Goal: Complete application form: Complete application form

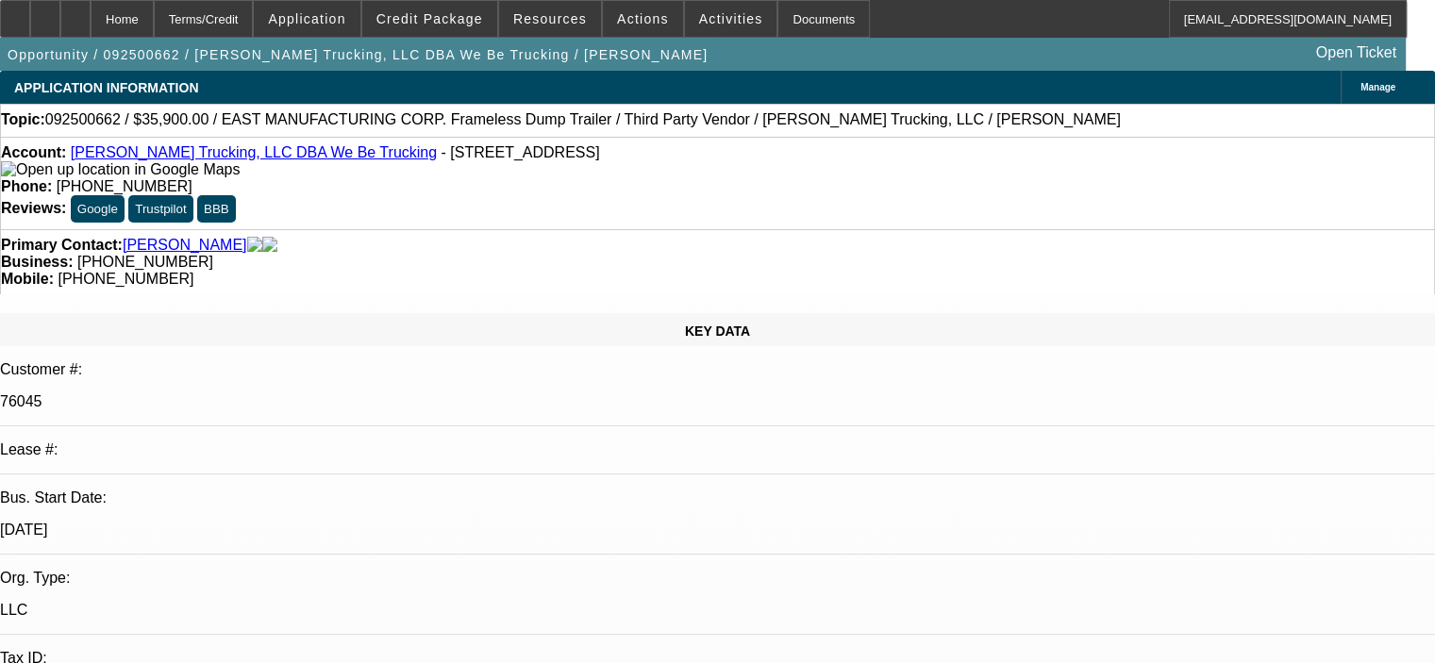
select select "0"
select select "6"
select select "0"
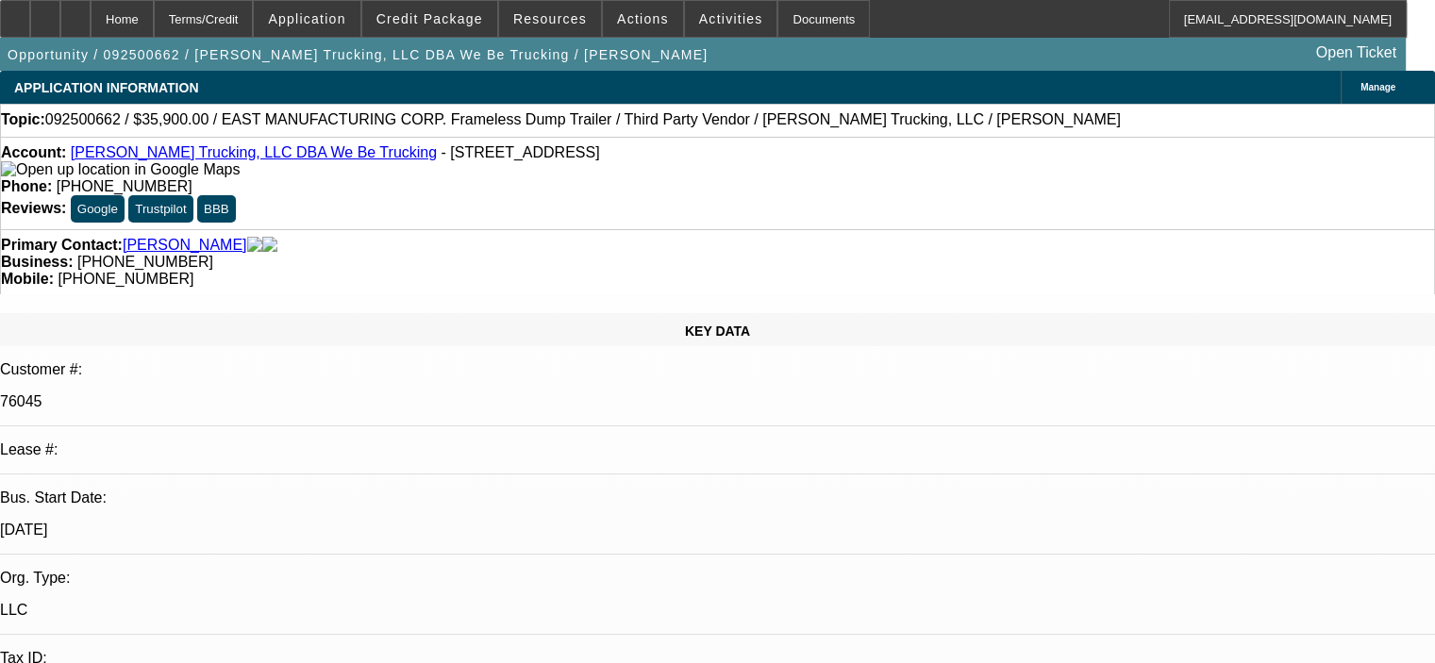
select select "0"
select select "6"
select select "0"
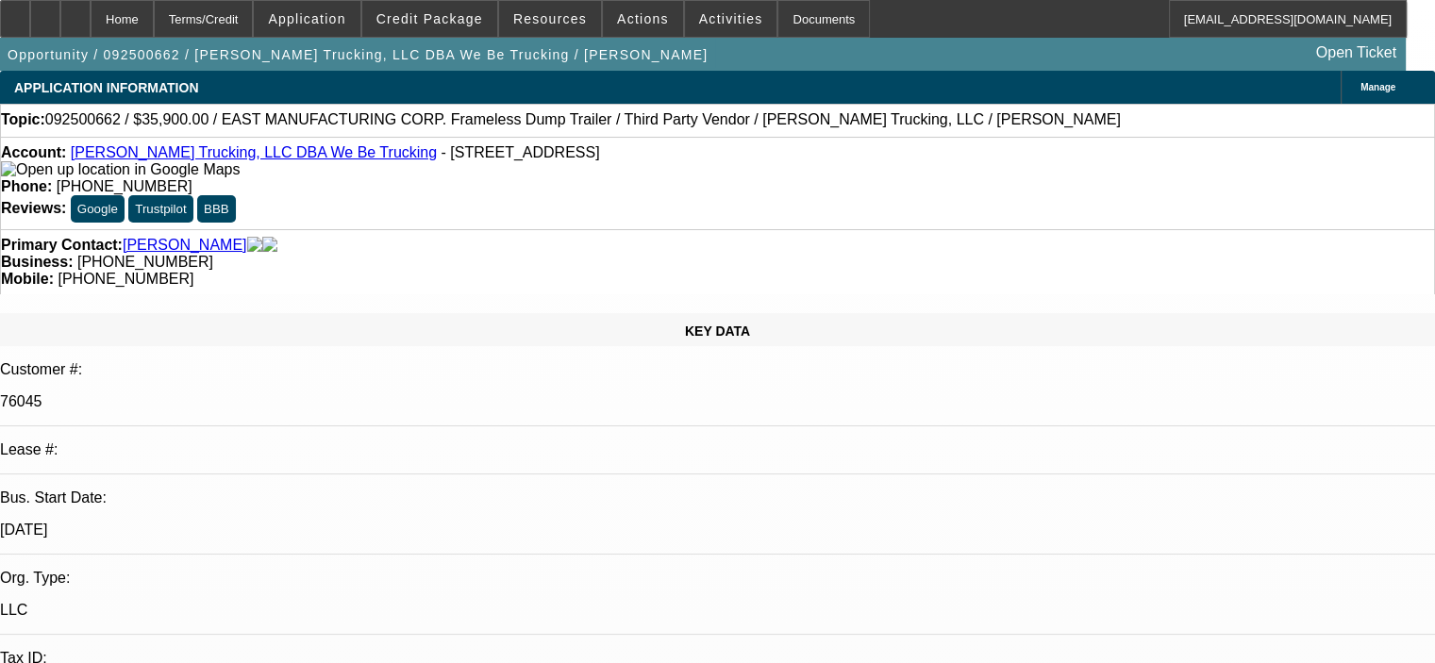
select select "0"
select select "6"
click at [60, 25] on div at bounding box center [45, 19] width 30 height 38
click at [466, 9] on span at bounding box center [429, 18] width 135 height 45
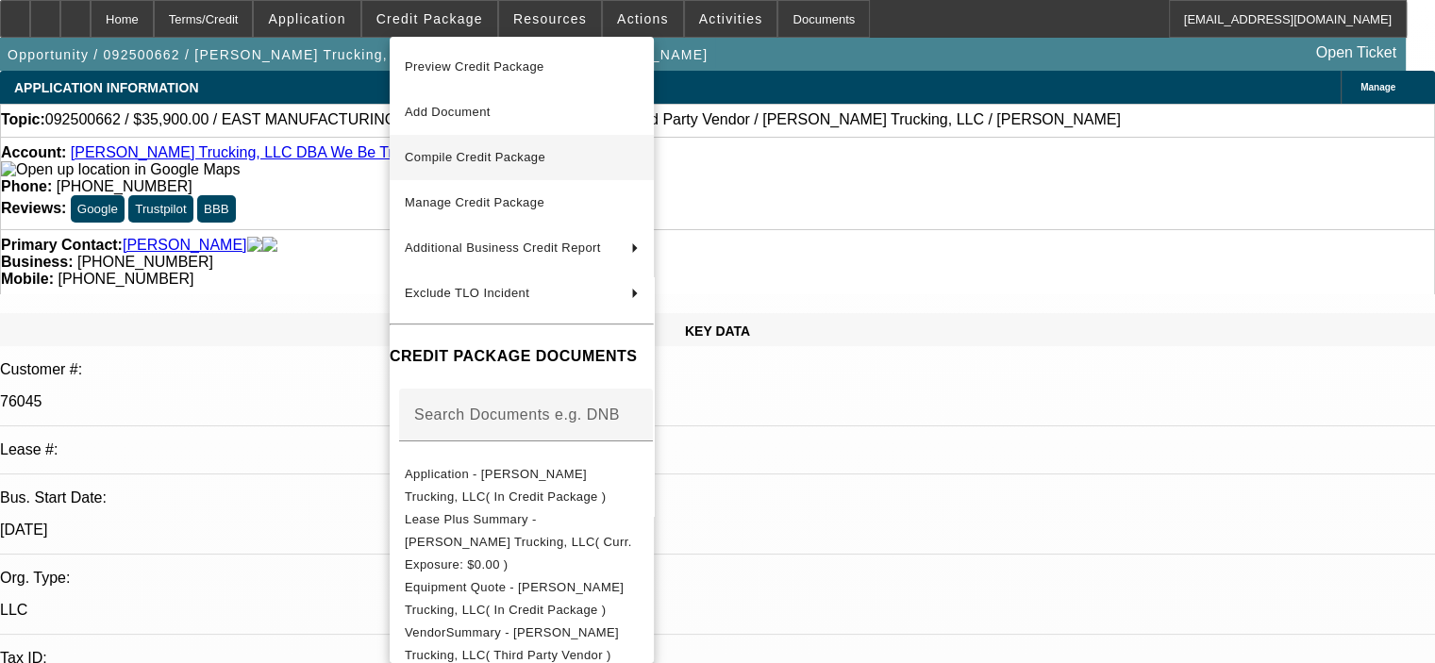
click at [503, 147] on span "Compile Credit Package" at bounding box center [522, 157] width 234 height 23
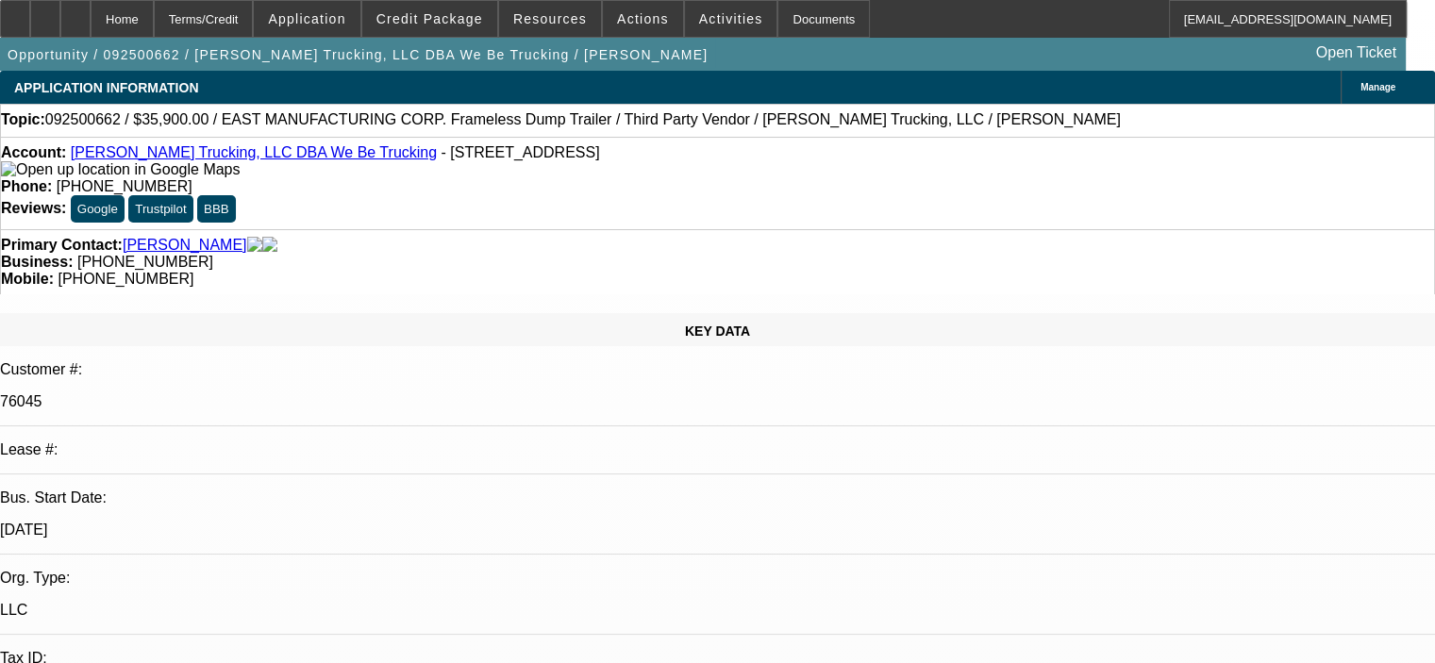
select select "0"
select select "6"
select select "0"
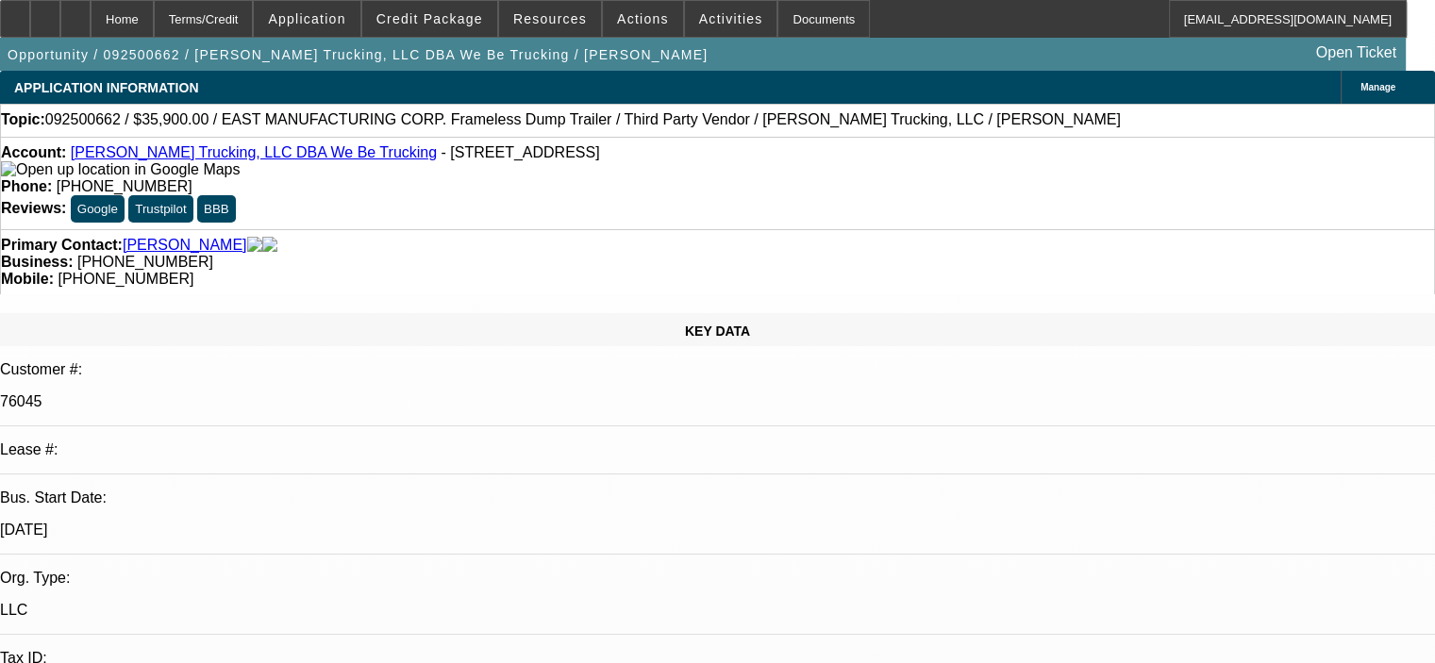
select select "0"
select select "6"
select select "0"
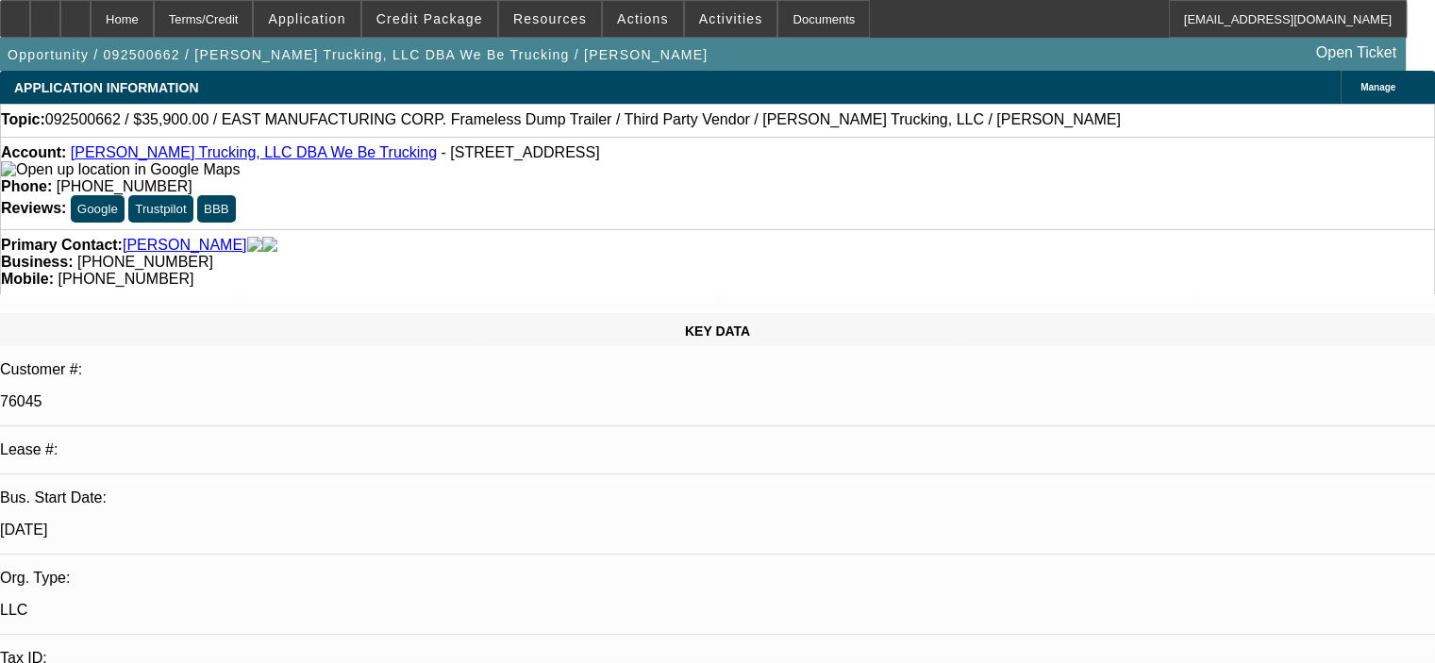
select select "0"
select select "6"
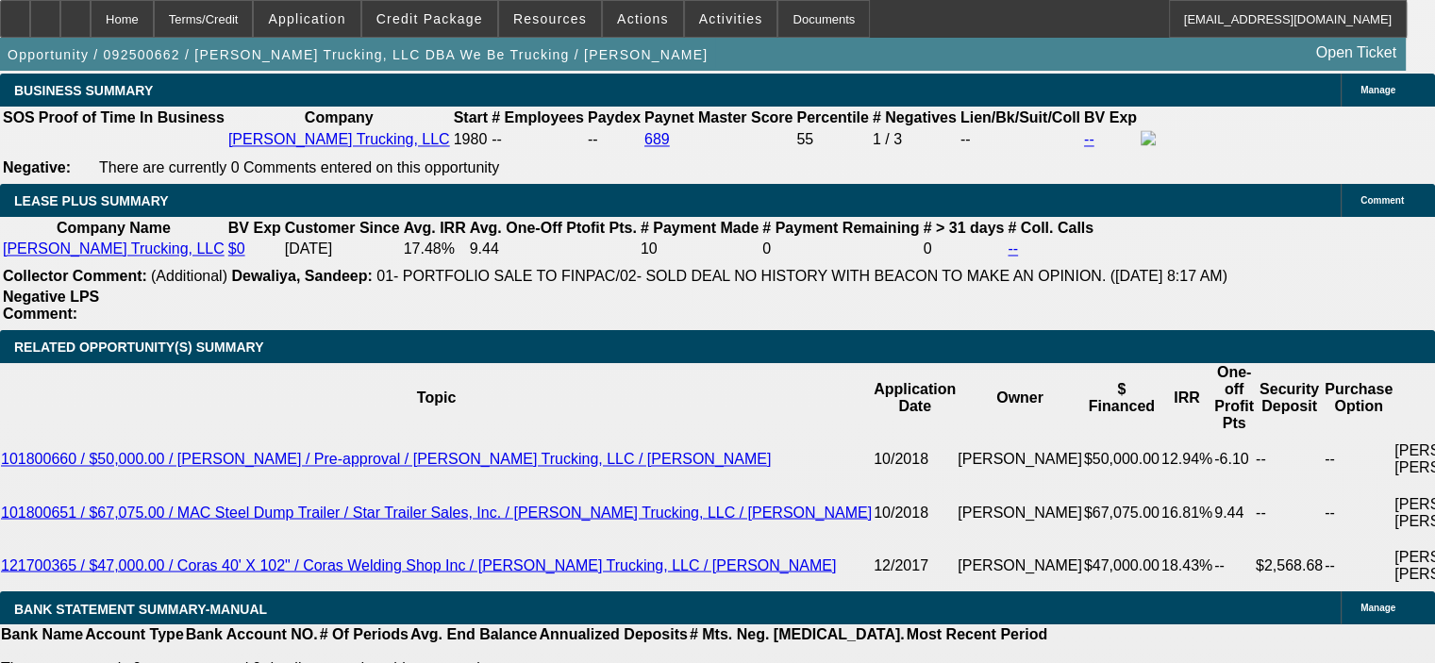
scroll to position [3208, 0]
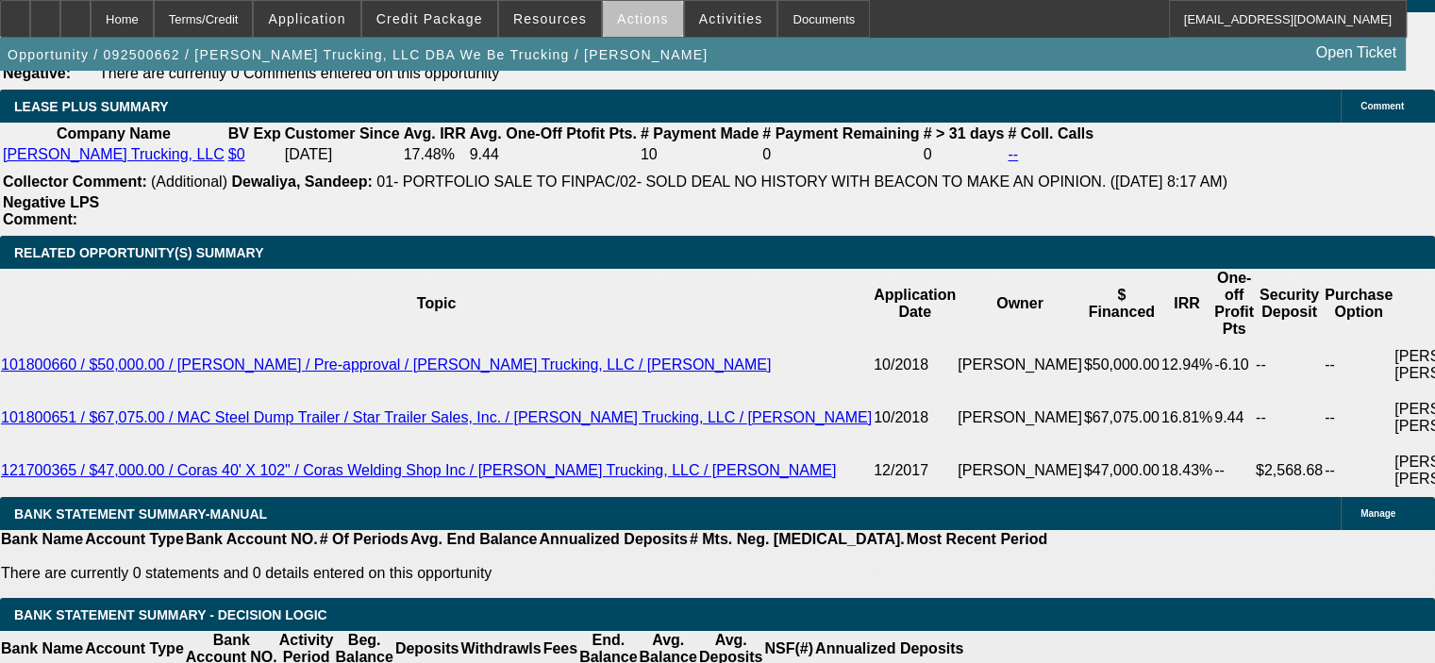
click at [630, 25] on span "Actions" at bounding box center [643, 18] width 52 height 15
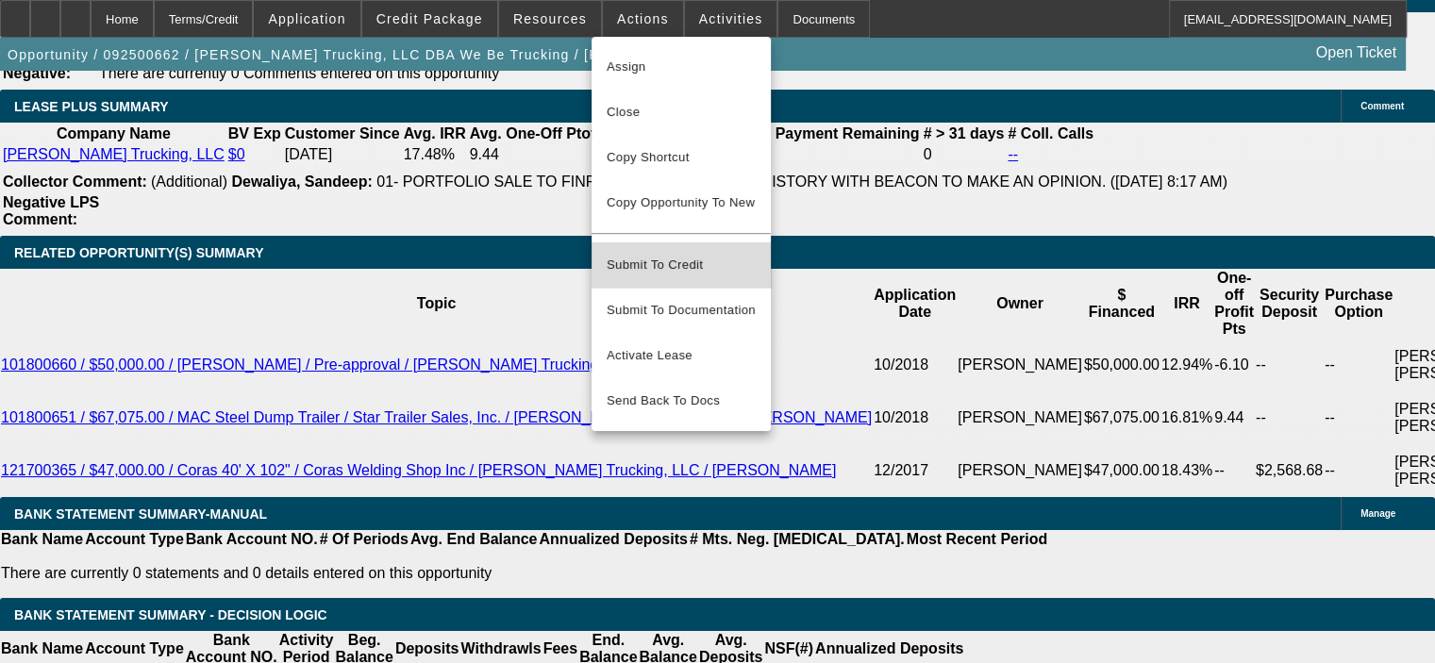
click at [692, 264] on button "Submit To Credit" at bounding box center [681, 264] width 179 height 45
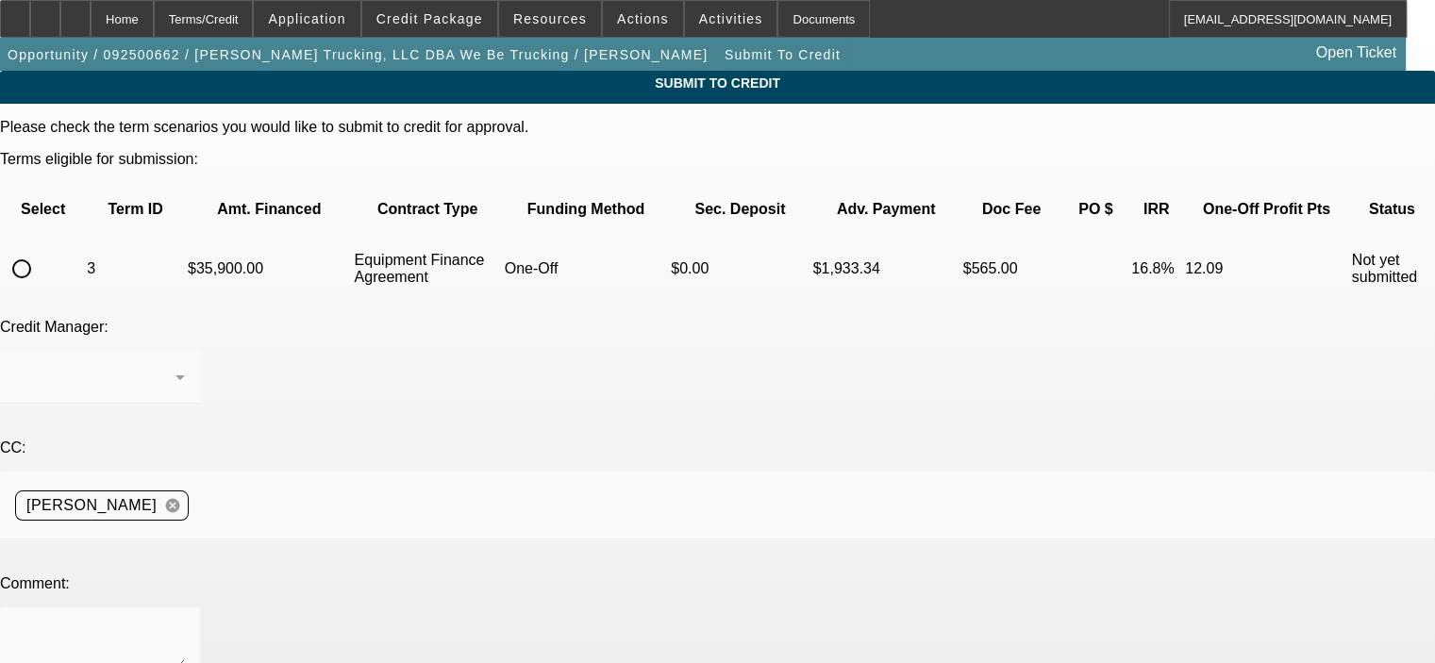
click at [41, 250] on input "radio" at bounding box center [22, 269] width 38 height 38
radio input "true"
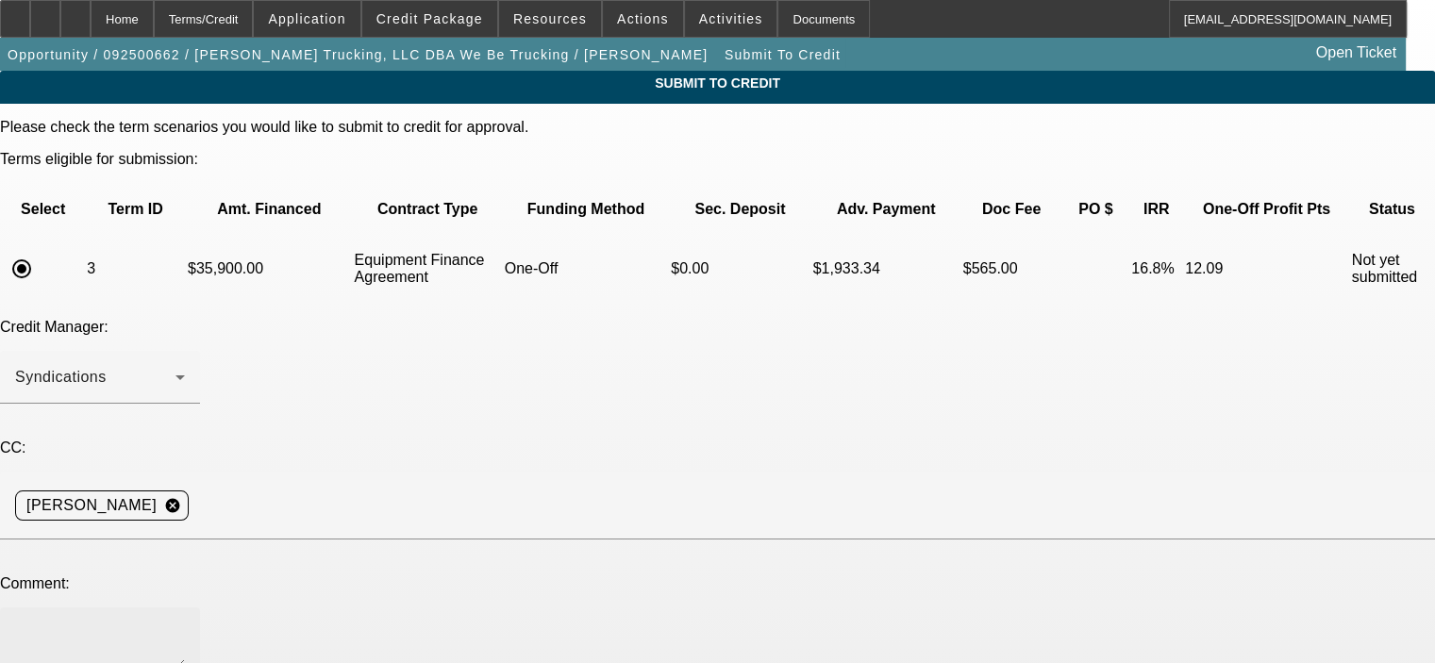
click at [185, 623] on textarea at bounding box center [100, 645] width 170 height 45
click at [185, 623] on textarea "Please submit to CP for final approval" at bounding box center [100, 645] width 170 height 45
click at [185, 623] on textarea "The customer has signed our proposal letter and the PPS Invoice, title copy, SO…" at bounding box center [100, 645] width 170 height 45
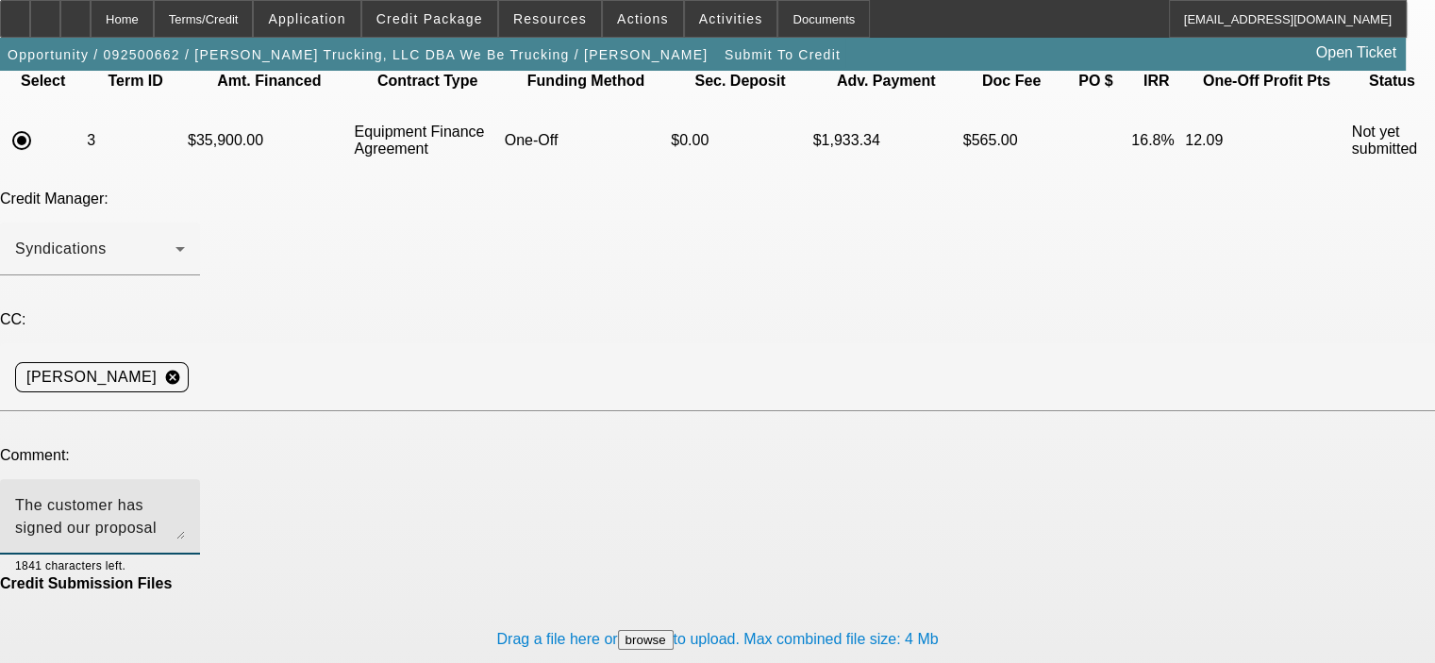
scroll to position [137, 0]
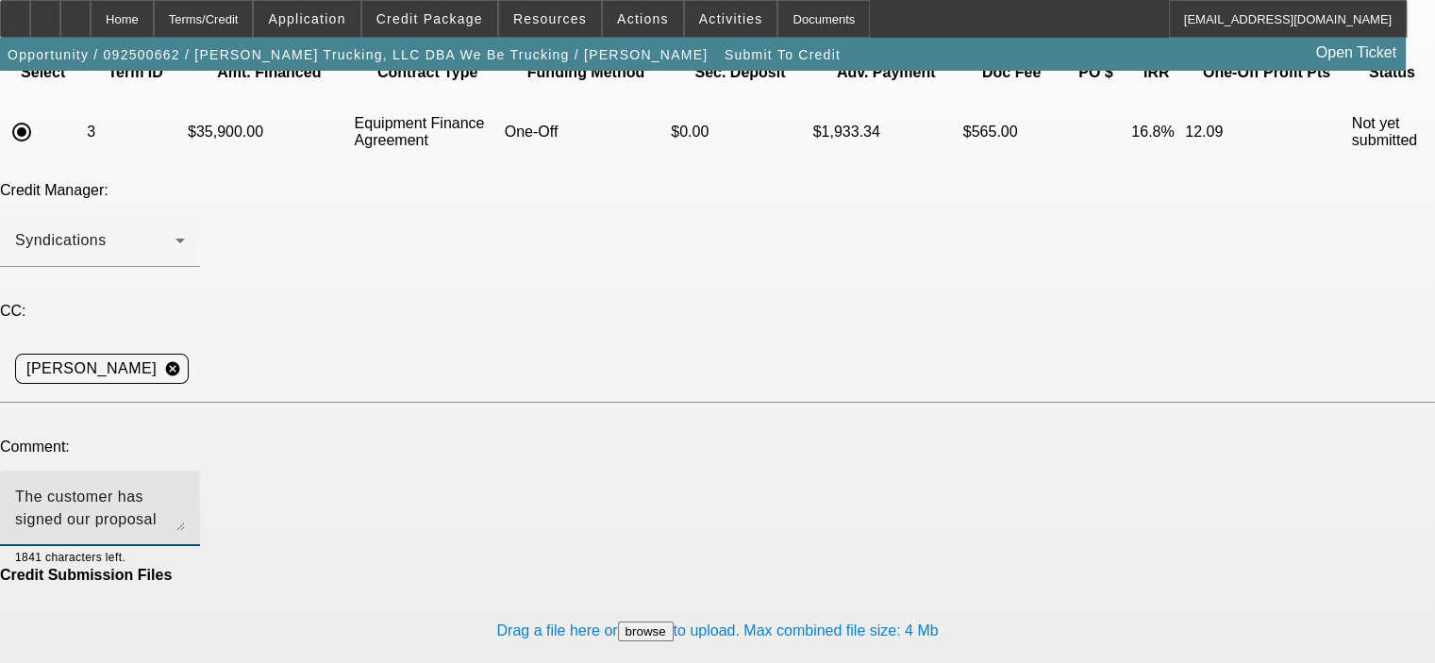
type textarea "The customer has signed our proposal letter and the PPS Invoice, title copy, SO…"
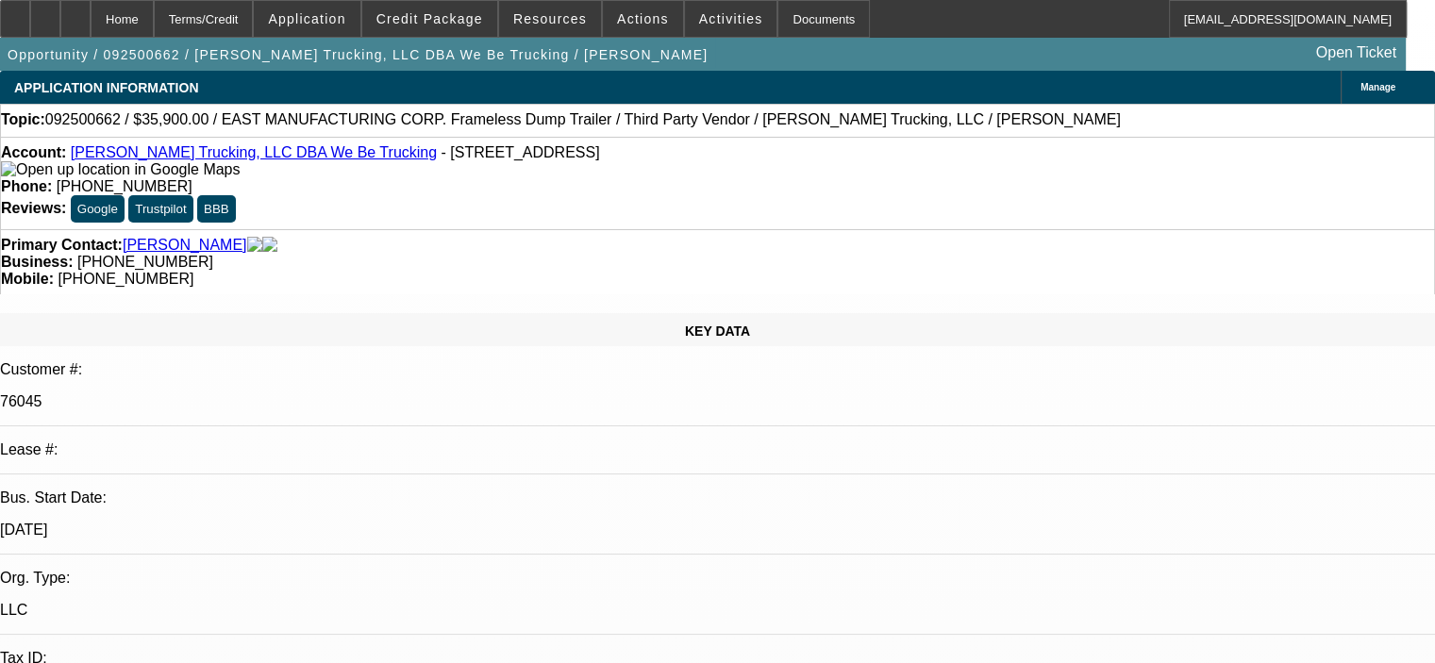
select select "0"
select select "6"
select select "0"
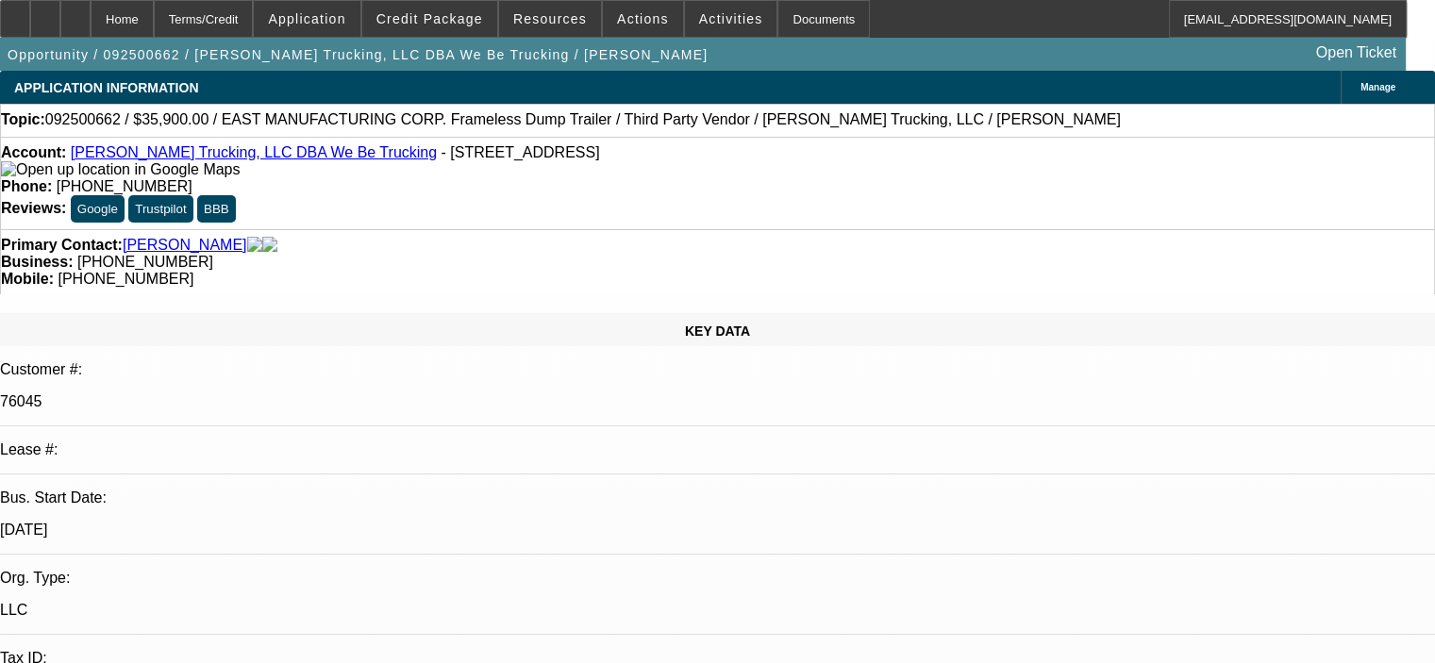
select select "0"
select select "6"
select select "0"
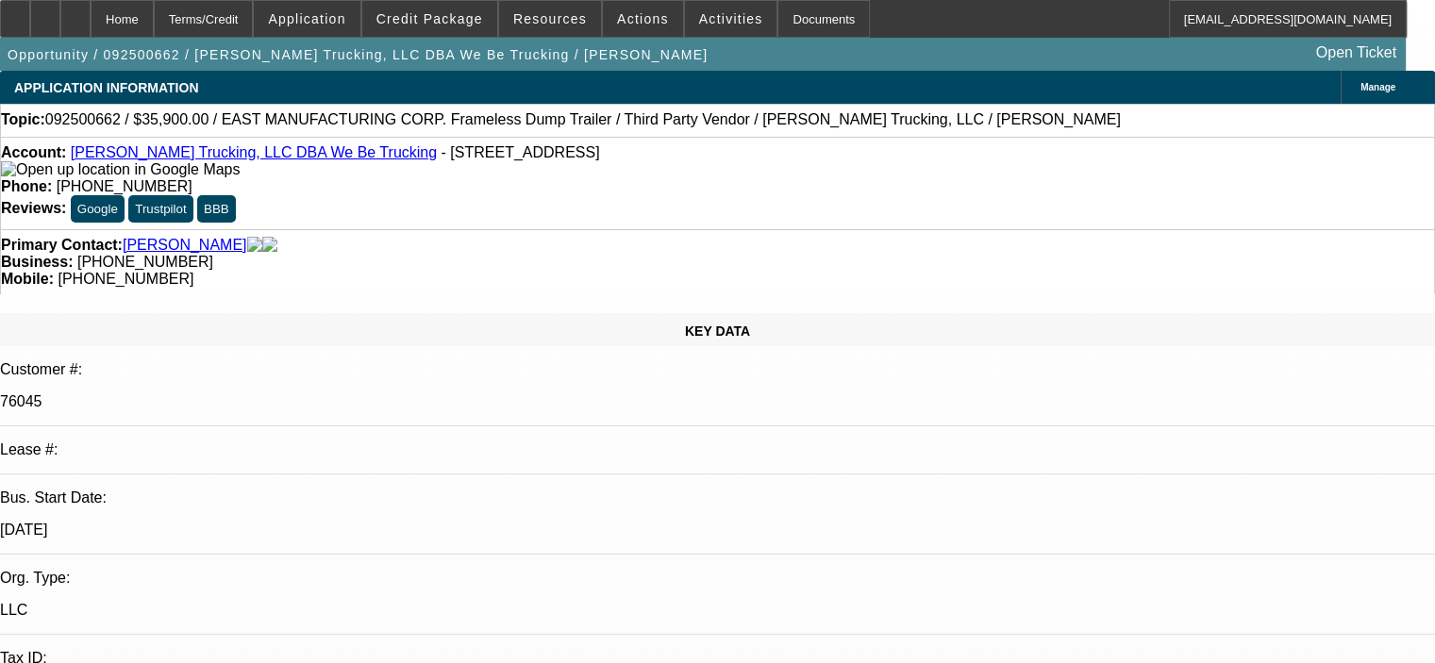
select select "0"
select select "6"
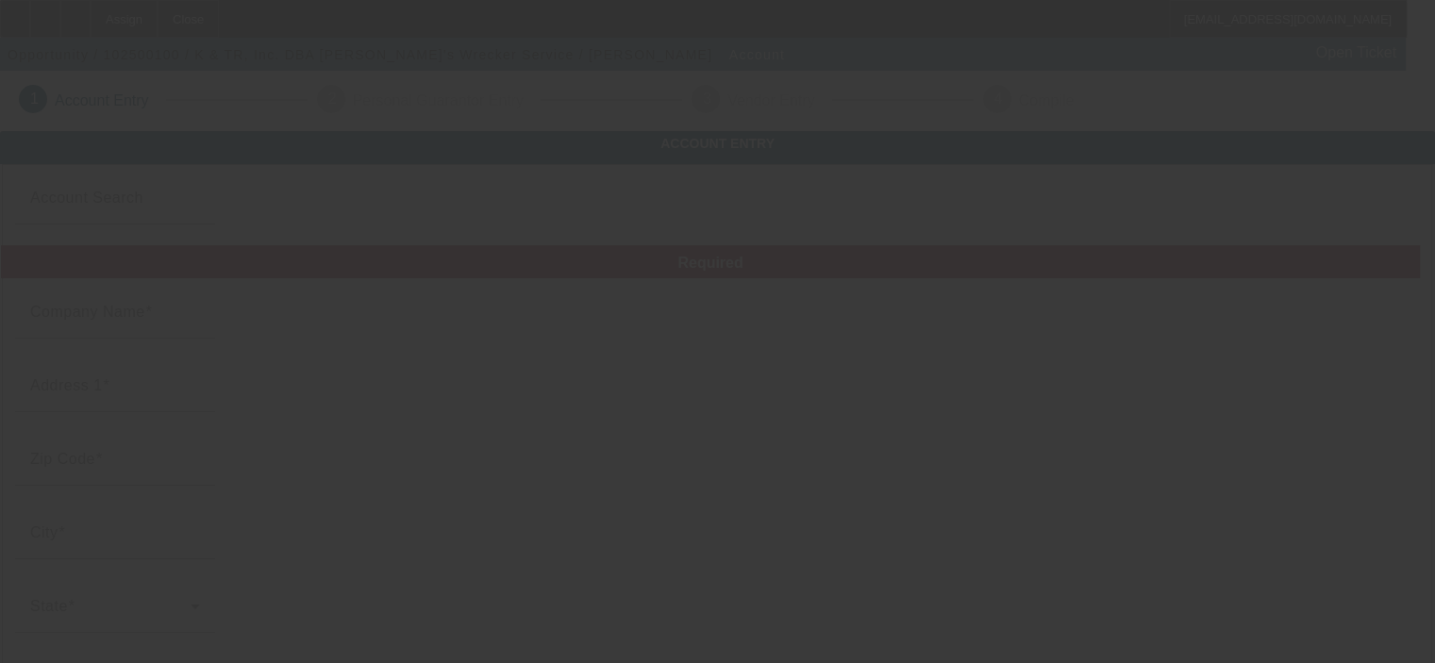
type input "K & TR, Inc."
type input "[STREET_ADDRESS][US_STATE]"
type input "47240"
type input "[GEOGRAPHIC_DATA]"
type input "[PHONE_NUMBER]"
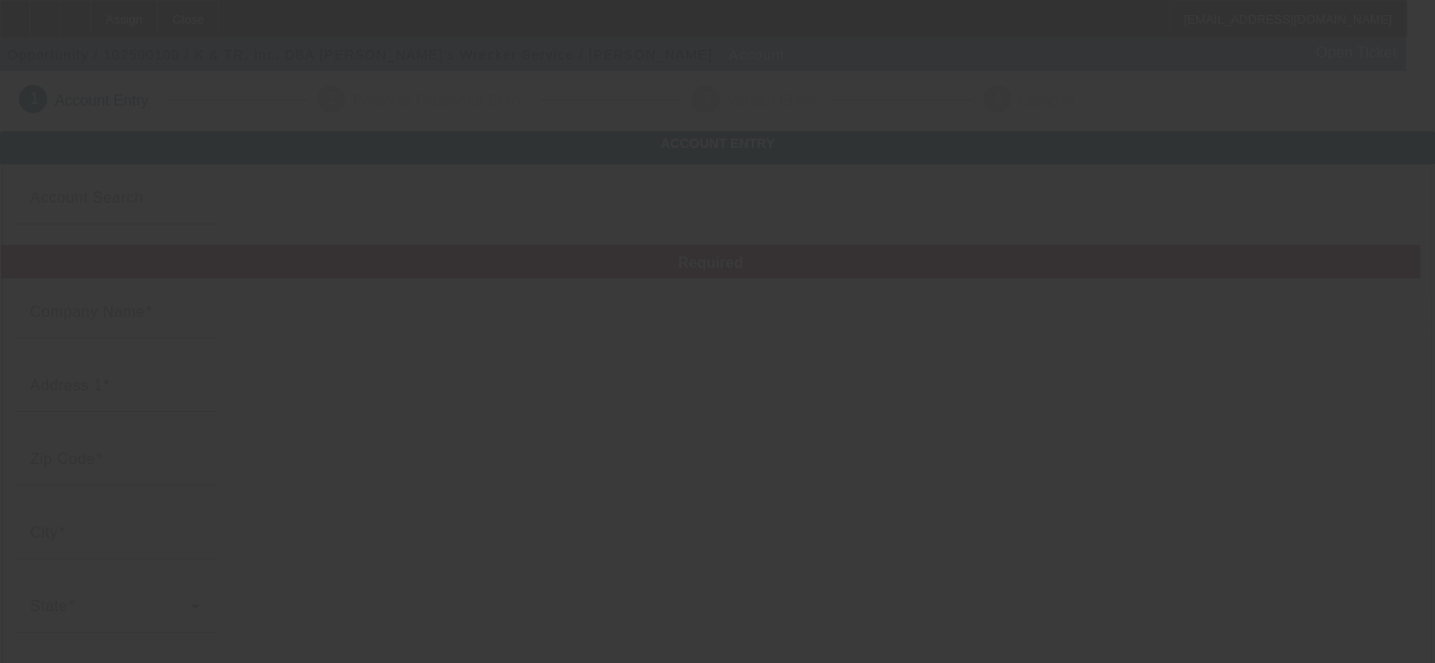
type input "[DATE]"
type input "[PERSON_NAME]'s Wrecker Service"
type input "[EMAIL_ADDRESS][DOMAIN_NAME]"
type input "Decatur"
type input "[PHONE_NUMBER]"
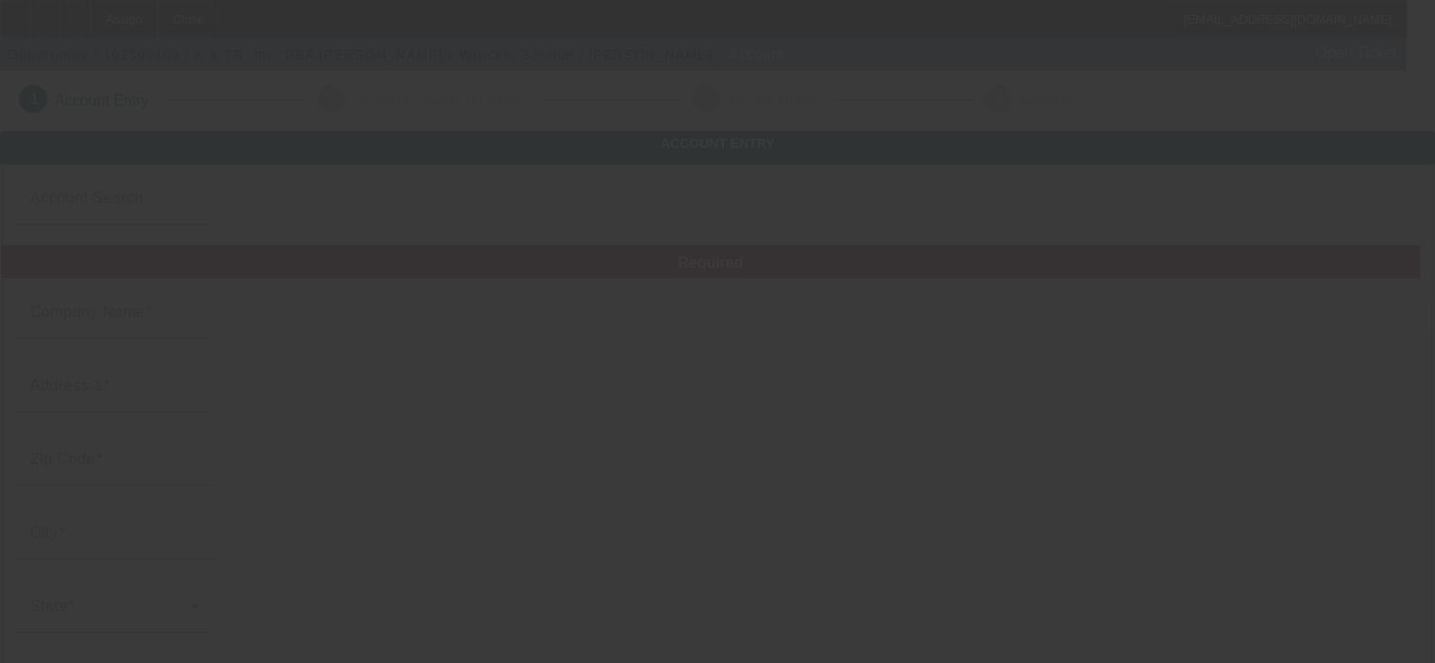
type input "[US_EMPLOYER_IDENTIFICATION_NUMBER]"
type input "[URL][DOMAIN_NAME]"
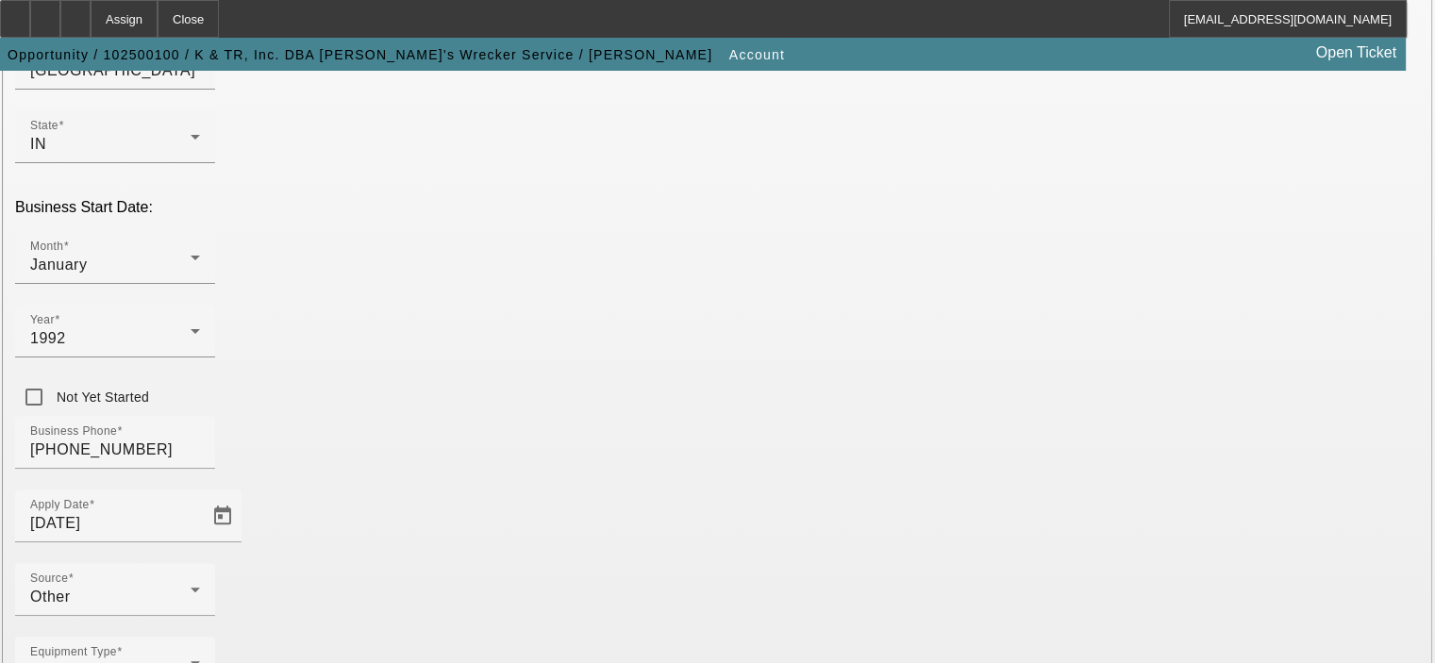
scroll to position [538, 0]
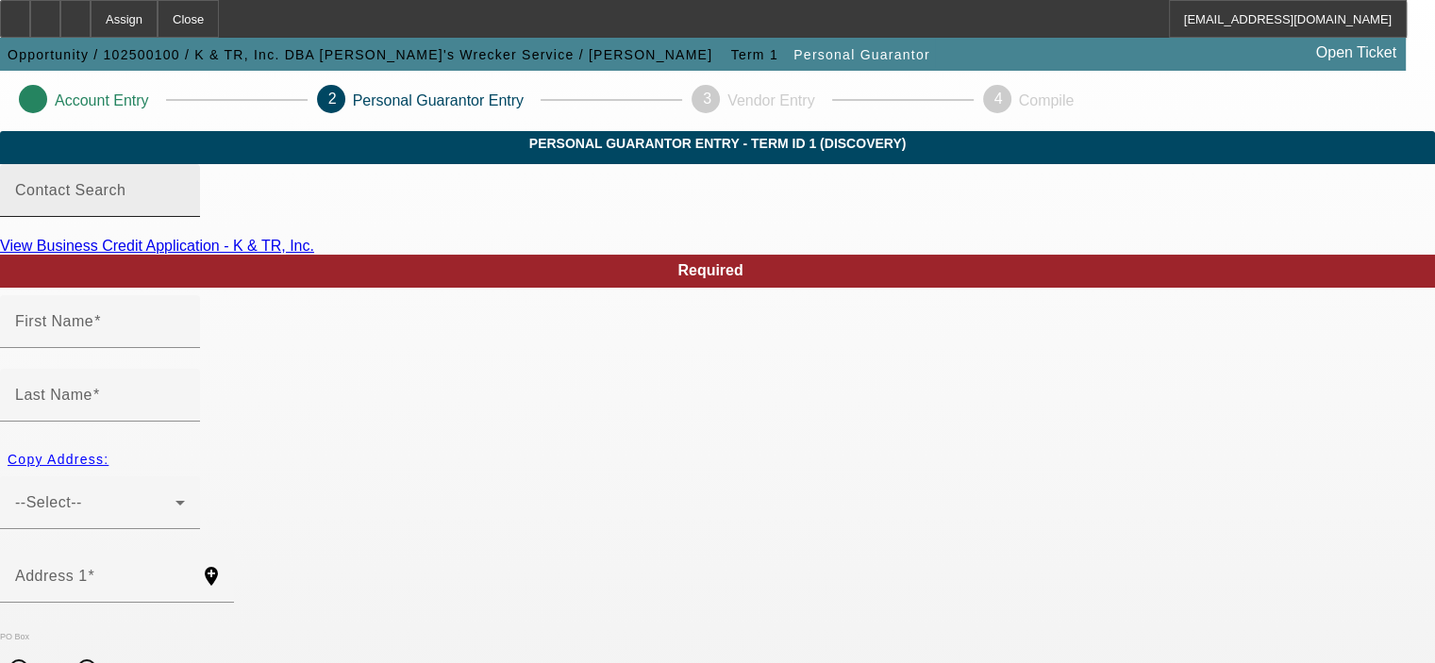
type input "[PERSON_NAME]"
type input "[STREET_ADDRESS][US_STATE]"
radio input "true"
type input "47240"
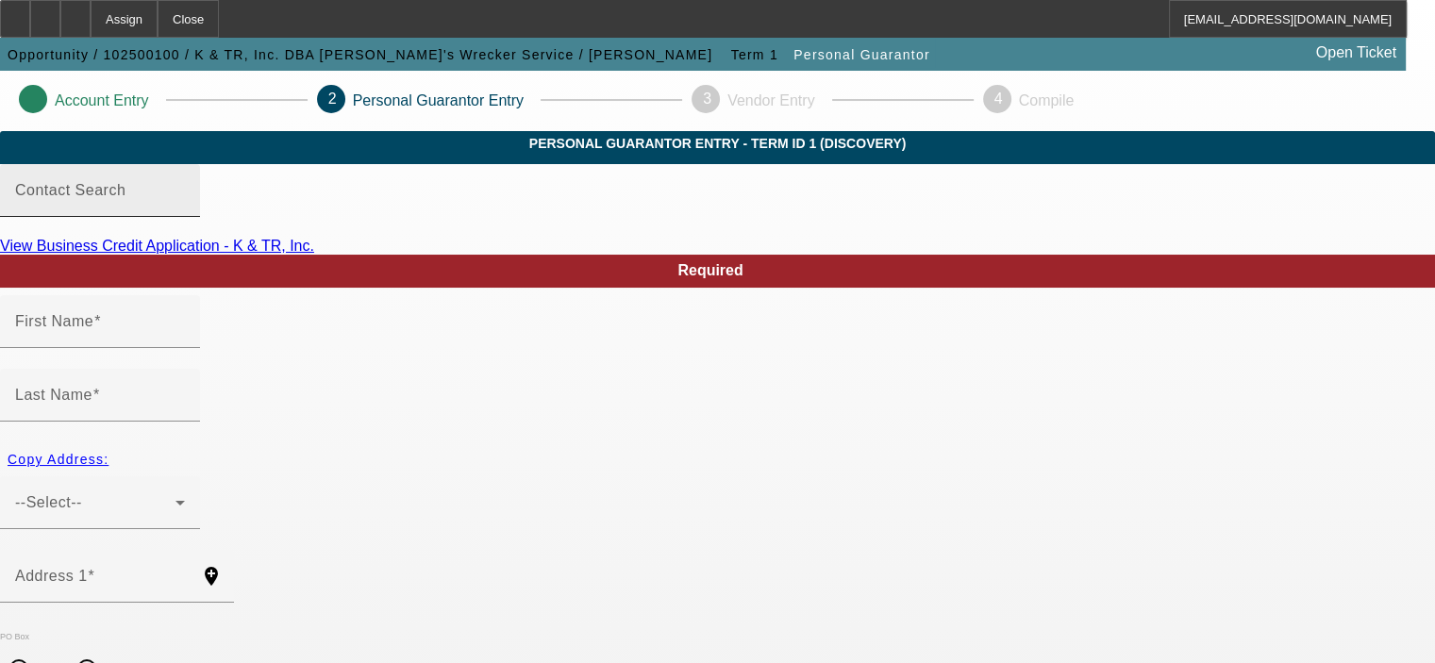
type input "[GEOGRAPHIC_DATA]"
type input "[PHONE_NUMBER]"
type input "50"
type input "314-80-4121"
type input "[EMAIL_ADDRESS][DOMAIN_NAME]"
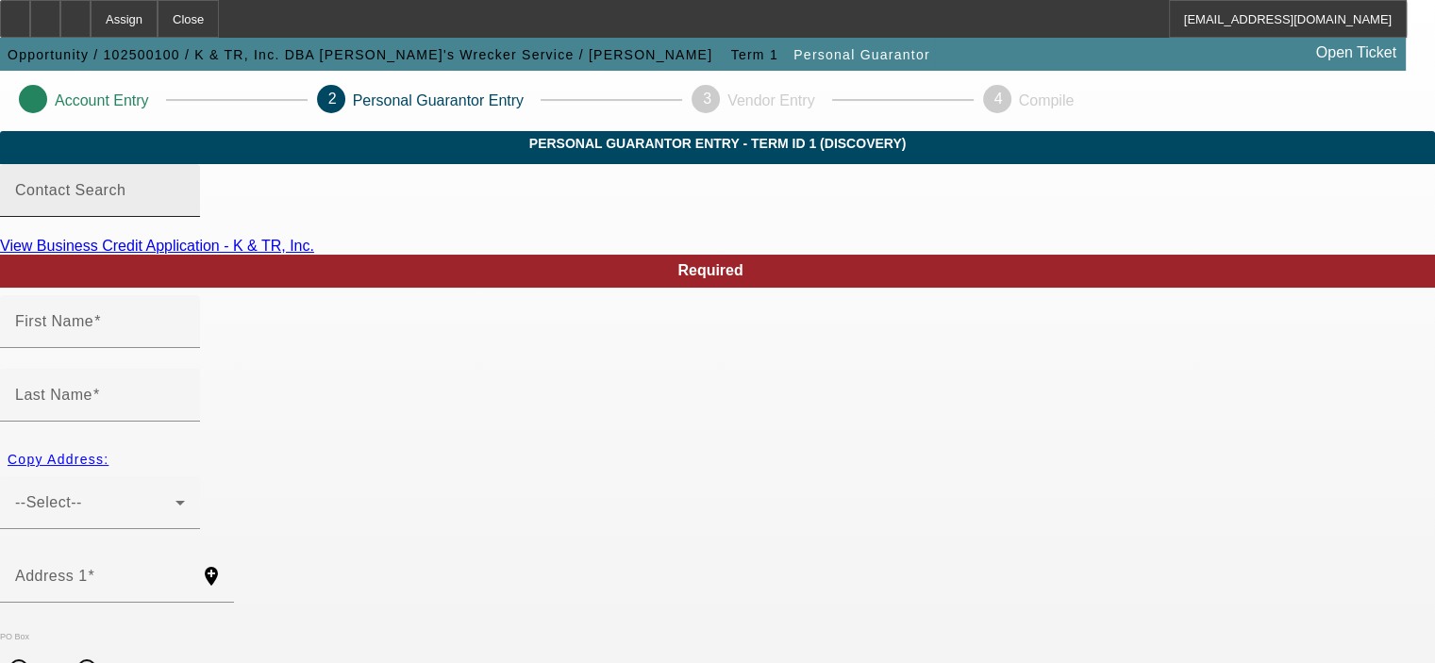
type input "[PHONE_NUMBER]"
type input "$250,000.00"
type input "$214,973.00"
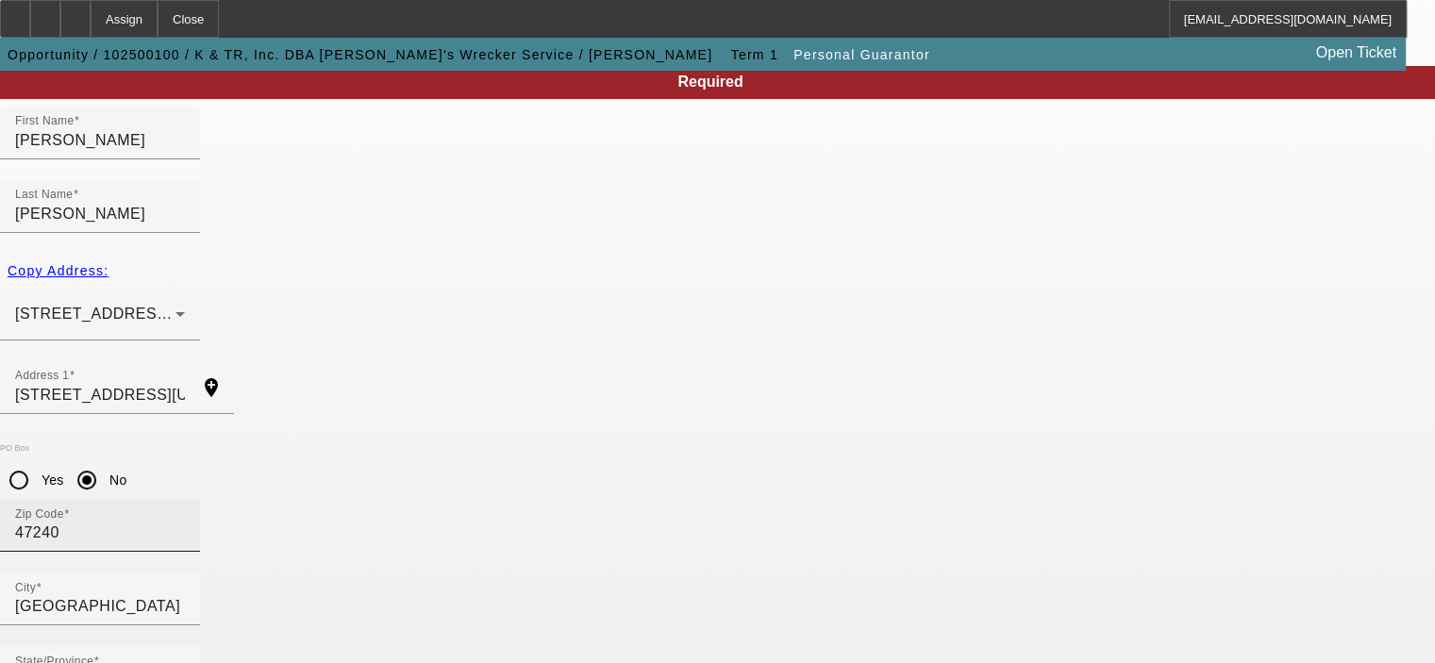
scroll to position [254, 0]
